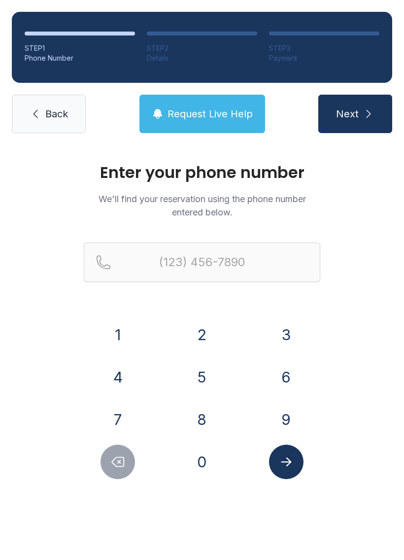
click at [285, 429] on button "9" at bounding box center [286, 420] width 35 height 35
click at [115, 344] on button "1" at bounding box center [118, 335] width 35 height 35
click at [204, 458] on button "0" at bounding box center [202, 462] width 35 height 35
click at [120, 378] on button "4" at bounding box center [118, 377] width 35 height 35
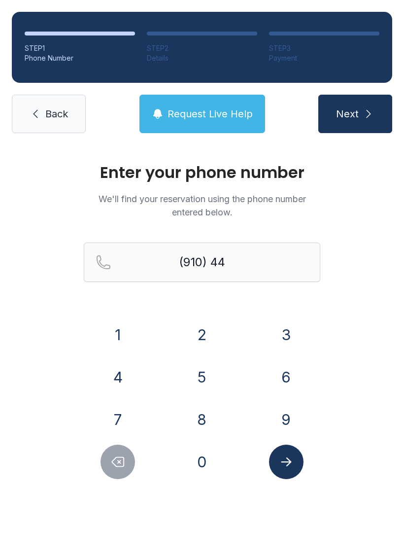
click at [201, 418] on button "8" at bounding box center [202, 420] width 35 height 35
click at [288, 334] on button "3" at bounding box center [286, 335] width 35 height 35
click at [287, 334] on button "3" at bounding box center [286, 335] width 35 height 35
click at [200, 340] on button "2" at bounding box center [202, 335] width 35 height 35
click at [130, 325] on button "1" at bounding box center [118, 335] width 35 height 35
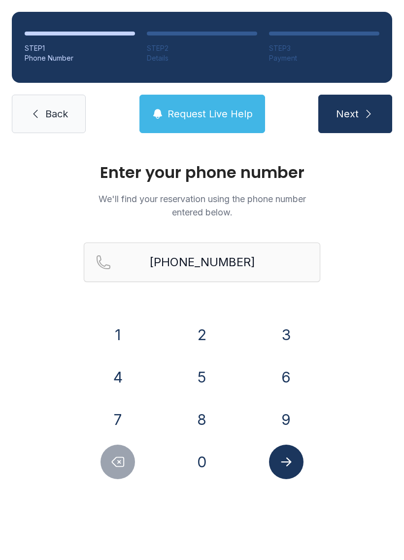
click at [287, 463] on icon "Submit lookup form" at bounding box center [286, 462] width 15 height 15
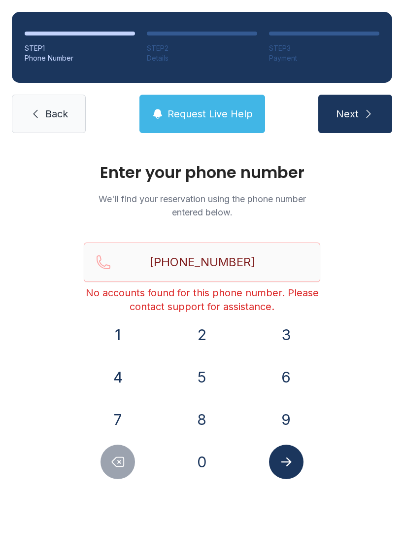
click at [110, 449] on button "Delete number" at bounding box center [118, 462] width 35 height 35
click at [109, 449] on button "Delete number" at bounding box center [118, 462] width 35 height 35
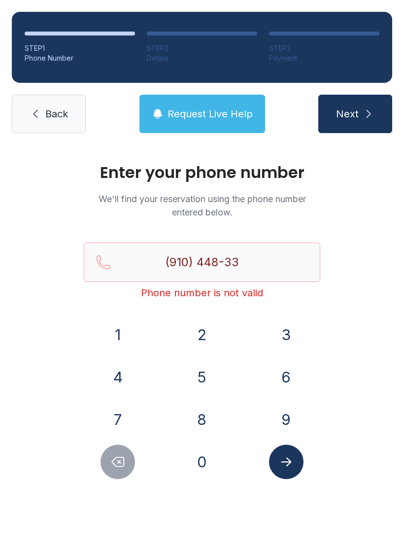
click at [122, 469] on icon "Delete number" at bounding box center [117, 462] width 15 height 15
click at [145, 457] on div at bounding box center [118, 462] width 69 height 35
click at [126, 470] on button "Delete number" at bounding box center [118, 462] width 35 height 35
click at [108, 494] on div "Enter your phone number We'll find your reservation using the phone number ente…" at bounding box center [202, 332] width 404 height 374
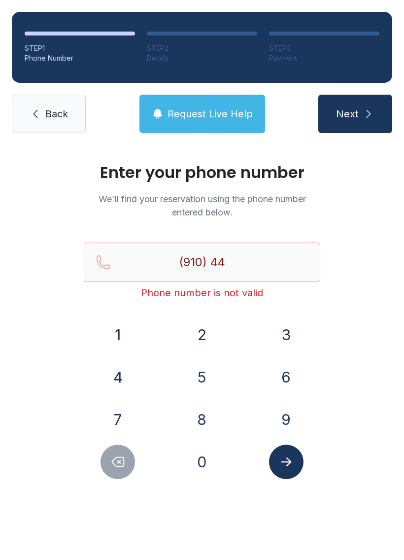
click at [126, 476] on button "Delete number" at bounding box center [118, 462] width 35 height 35
click at [127, 455] on button "Delete number" at bounding box center [118, 462] width 35 height 35
click at [127, 473] on button "Delete number" at bounding box center [118, 462] width 35 height 35
click at [133, 470] on button "Delete number" at bounding box center [118, 462] width 35 height 35
type input "(9"
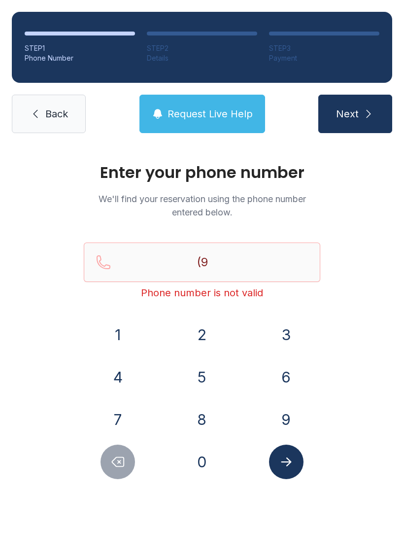
click at [136, 473] on div at bounding box center [118, 462] width 69 height 35
click at [128, 472] on button "Delete number" at bounding box center [118, 462] width 35 height 35
click at [286, 417] on button "9" at bounding box center [286, 420] width 35 height 35
click at [110, 421] on button "7" at bounding box center [118, 420] width 35 height 35
click at [194, 326] on button "2" at bounding box center [202, 335] width 35 height 35
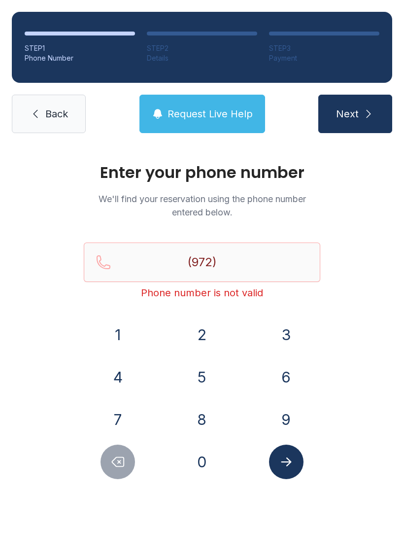
click at [199, 416] on button "8" at bounding box center [202, 420] width 35 height 35
click at [279, 414] on button "9" at bounding box center [286, 420] width 35 height 35
click at [119, 425] on button "7" at bounding box center [118, 420] width 35 height 35
click at [280, 339] on button "3" at bounding box center [286, 335] width 35 height 35
click at [197, 336] on button "2" at bounding box center [202, 335] width 35 height 35
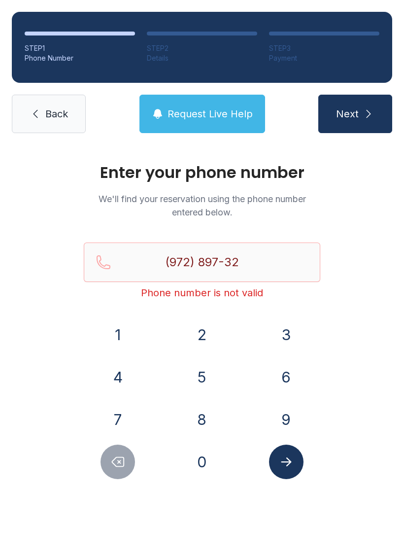
click at [105, 336] on button "1" at bounding box center [118, 335] width 35 height 35
click at [193, 332] on button "2" at bounding box center [202, 335] width 35 height 35
type input "[PHONE_NUMBER]"
click at [286, 462] on icon "Submit lookup form" at bounding box center [286, 462] width 10 height 9
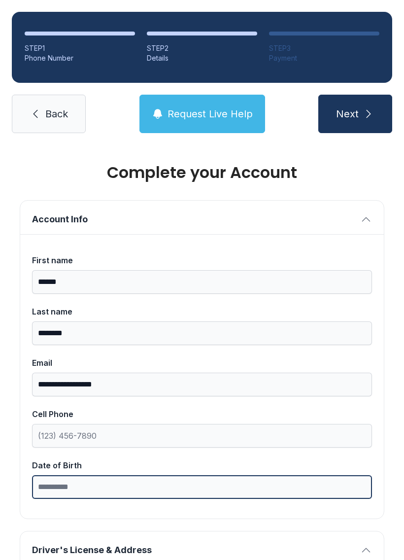
click at [102, 498] on input "Date of Birth" at bounding box center [202, 488] width 340 height 24
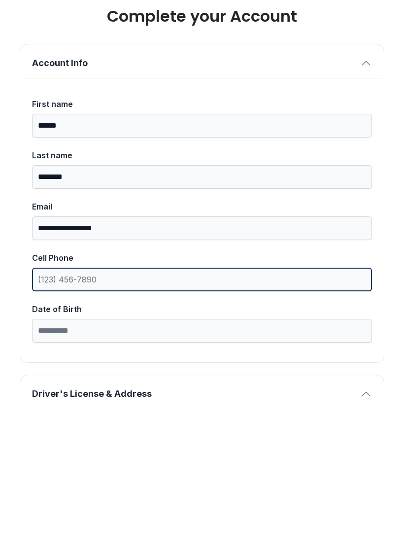
click at [138, 424] on input "Cell Phone" at bounding box center [202, 436] width 340 height 24
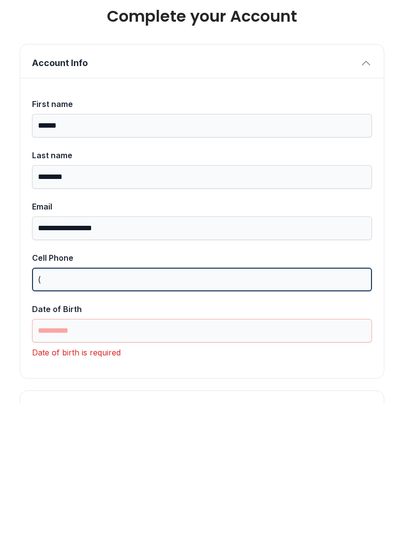
type input "("
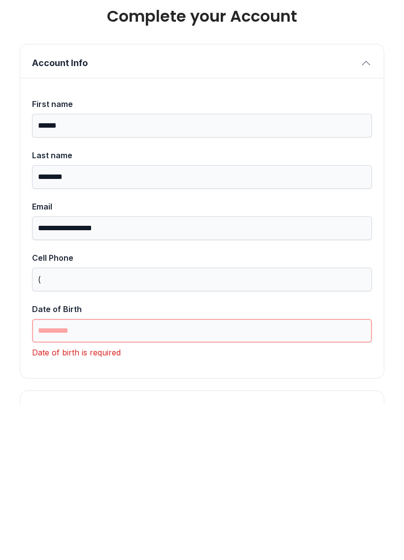
click at [183, 476] on input "Date of Birth" at bounding box center [202, 488] width 340 height 24
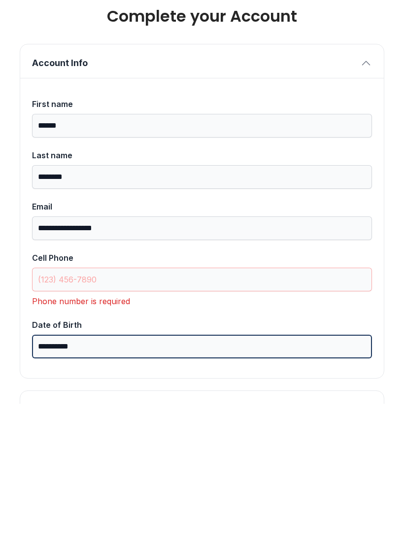
type input "**********"
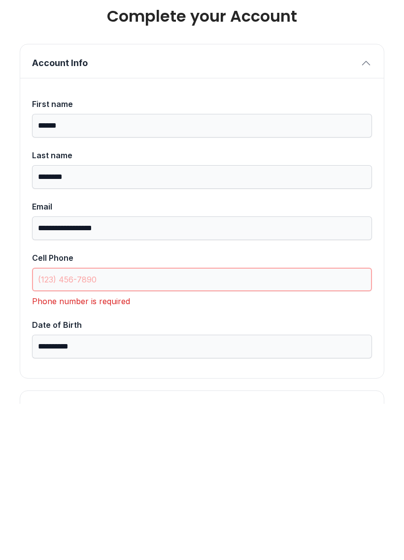
click at [130, 424] on input "Cell Phone" at bounding box center [202, 436] width 340 height 24
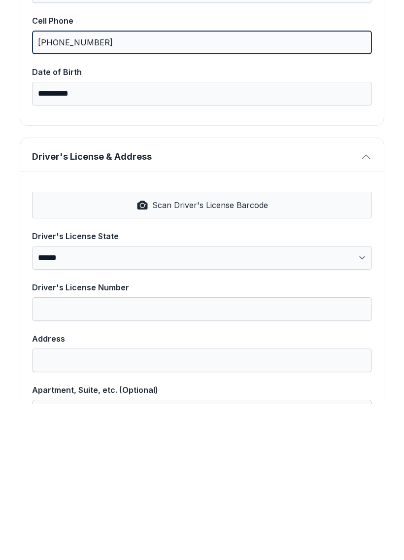
scroll to position [238, 0]
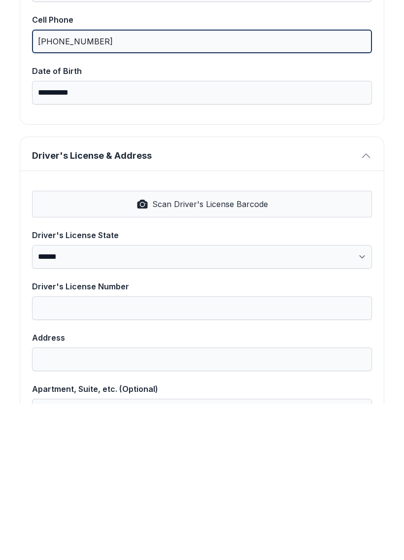
type input "[PHONE_NUMBER]"
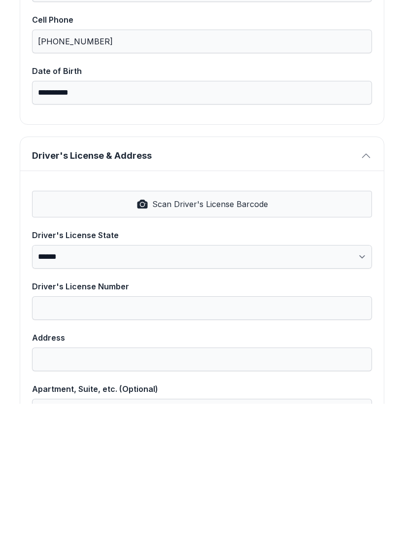
click at [150, 347] on button "Scan Driver's License Barcode" at bounding box center [202, 360] width 340 height 27
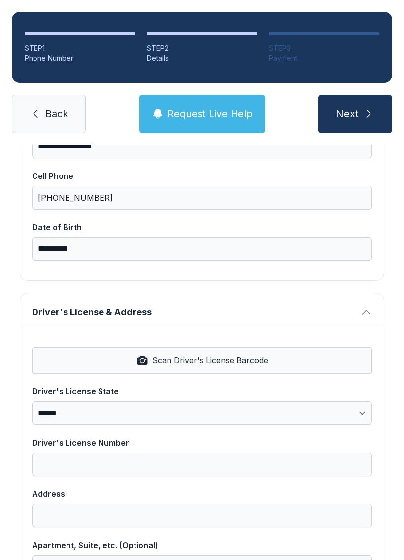
select select "**"
type input "**********"
select select "**"
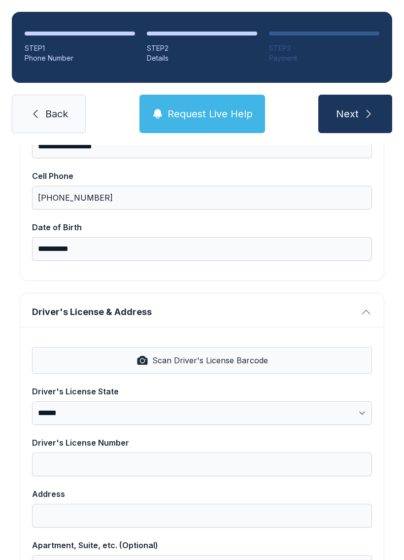
type input "*****"
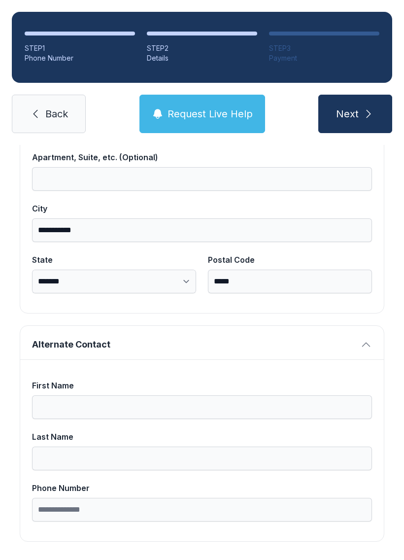
scroll to position [626, 0]
click at [367, 95] on button "Next" at bounding box center [356, 114] width 74 height 38
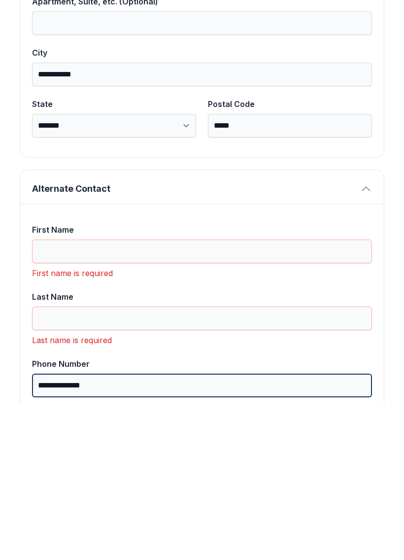
type input "**********"
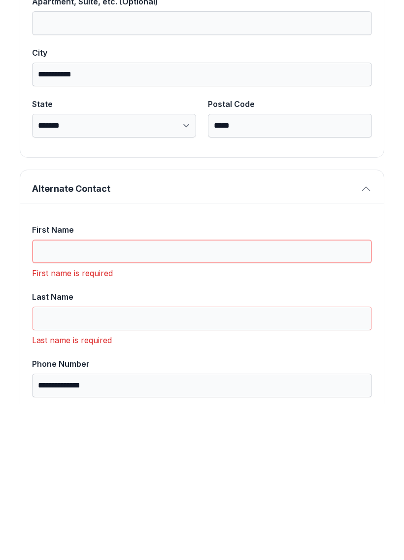
click at [116, 396] on input "First Name" at bounding box center [202, 408] width 340 height 24
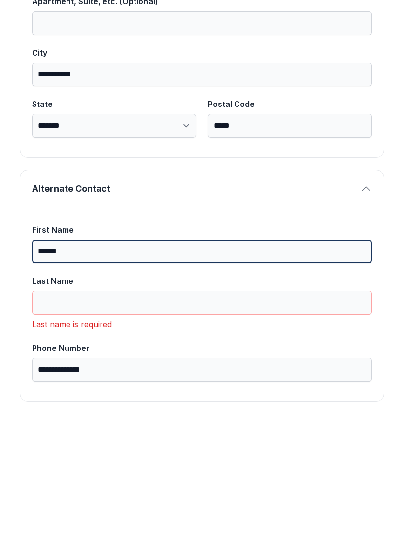
type input "******"
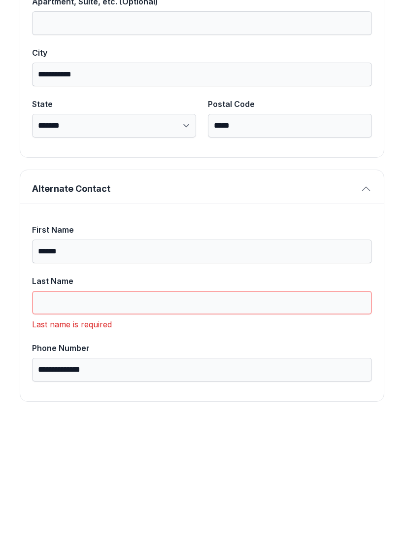
click at [132, 447] on input "Last Name" at bounding box center [202, 459] width 340 height 24
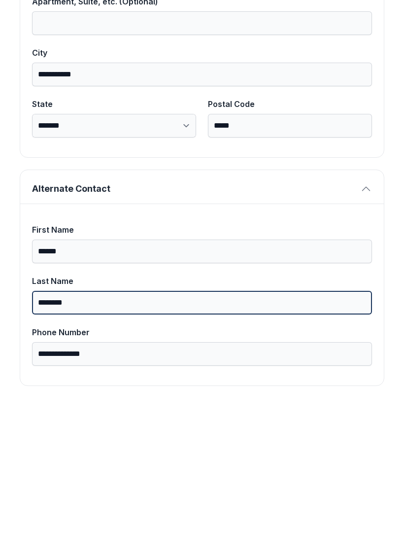
type input "********"
click at [355, 95] on button "Next" at bounding box center [356, 114] width 74 height 38
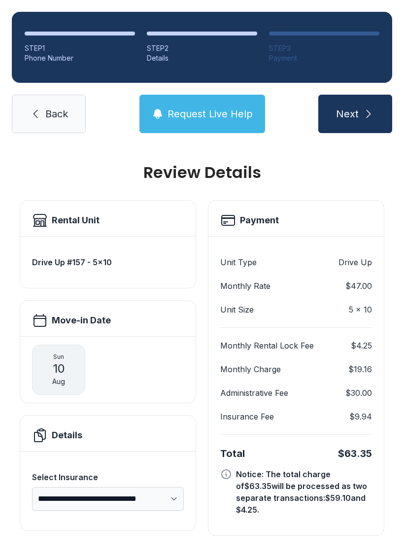
click at [43, 97] on link "Back" at bounding box center [49, 114] width 74 height 38
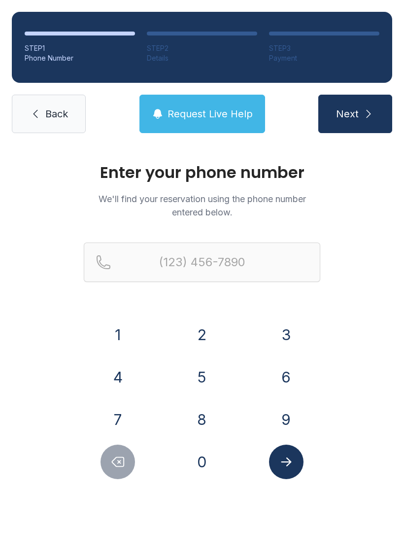
click at [62, 96] on link "Back" at bounding box center [49, 114] width 74 height 38
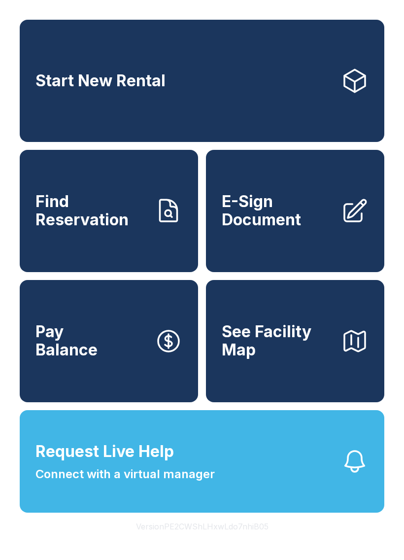
click at [53, 107] on link "Start New Rental" at bounding box center [202, 81] width 365 height 122
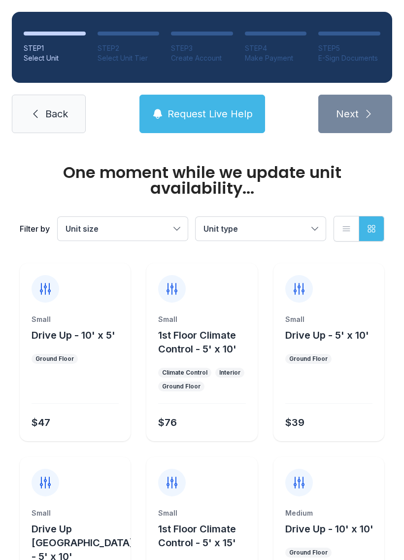
click at [52, 120] on span "Back" at bounding box center [56, 114] width 23 height 14
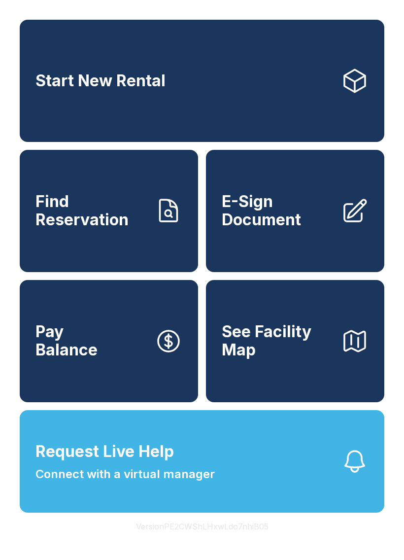
click at [110, 228] on span "Find Reservation" at bounding box center [91, 211] width 111 height 36
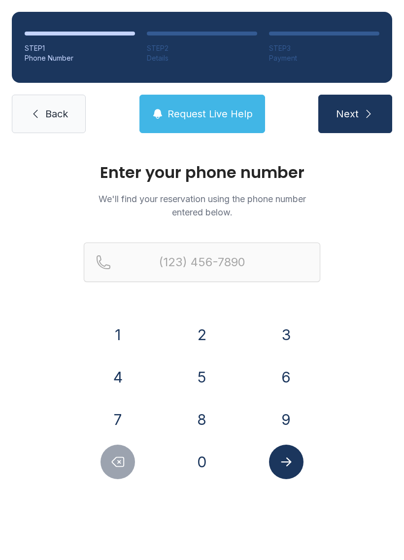
click at [289, 415] on button "9" at bounding box center [286, 420] width 35 height 35
click at [116, 340] on button "1" at bounding box center [118, 335] width 35 height 35
click at [207, 460] on button "0" at bounding box center [202, 462] width 35 height 35
click at [124, 374] on button "4" at bounding box center [118, 377] width 35 height 35
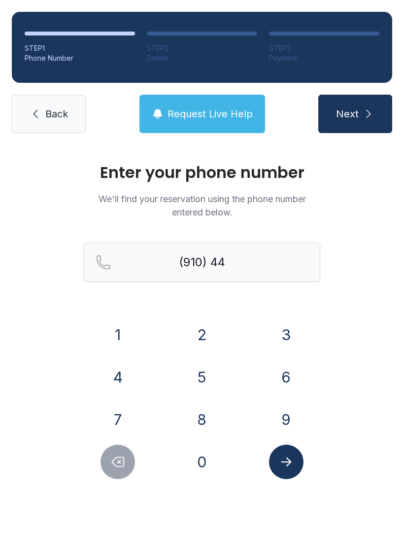
click at [206, 417] on button "8" at bounding box center [202, 420] width 35 height 35
click at [297, 338] on button "3" at bounding box center [286, 335] width 35 height 35
click at [296, 337] on button "3" at bounding box center [286, 335] width 35 height 35
click at [209, 335] on button "2" at bounding box center [202, 335] width 35 height 35
click at [111, 335] on button "1" at bounding box center [118, 335] width 35 height 35
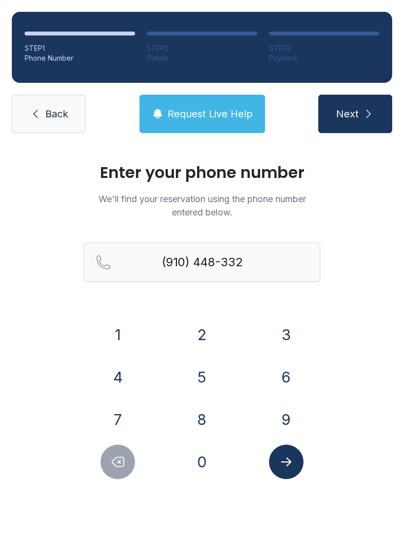
type input "[PHONE_NUMBER]"
click at [290, 465] on icon "Submit lookup form" at bounding box center [286, 462] width 15 height 15
